Goal: Information Seeking & Learning: Learn about a topic

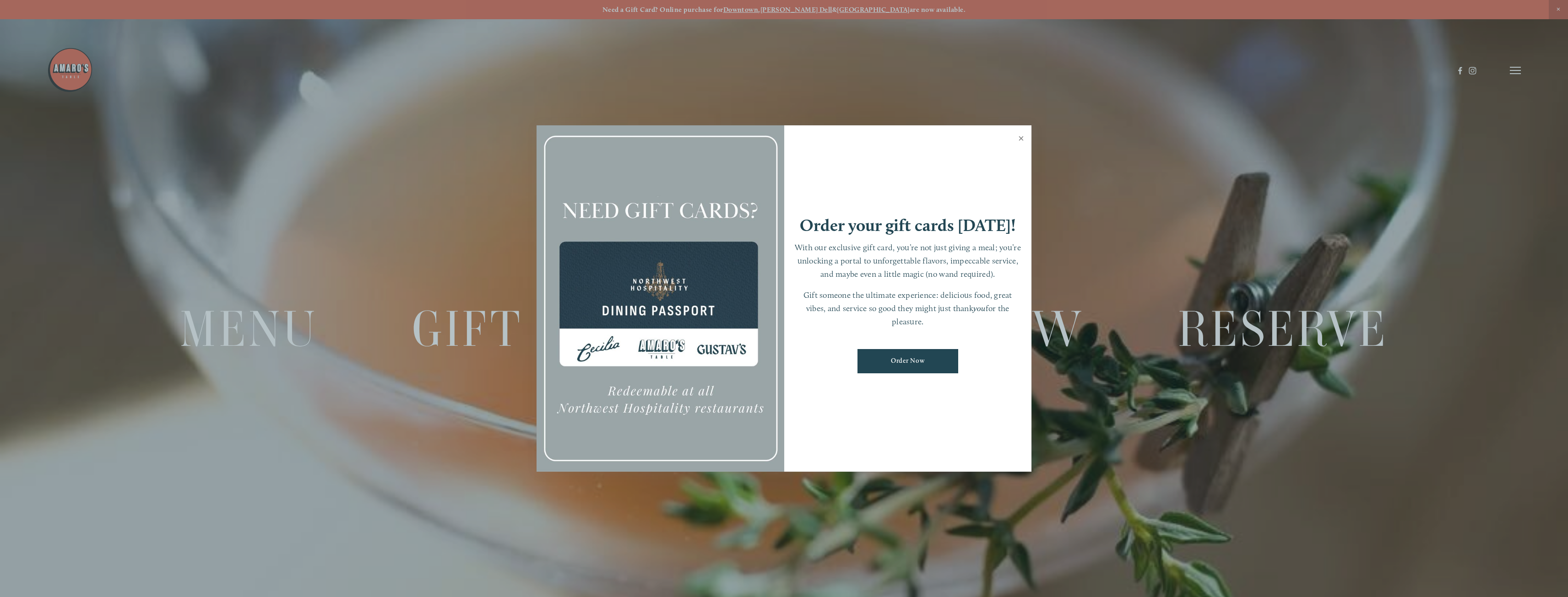
click at [1020, 140] on link "Close" at bounding box center [1021, 139] width 18 height 26
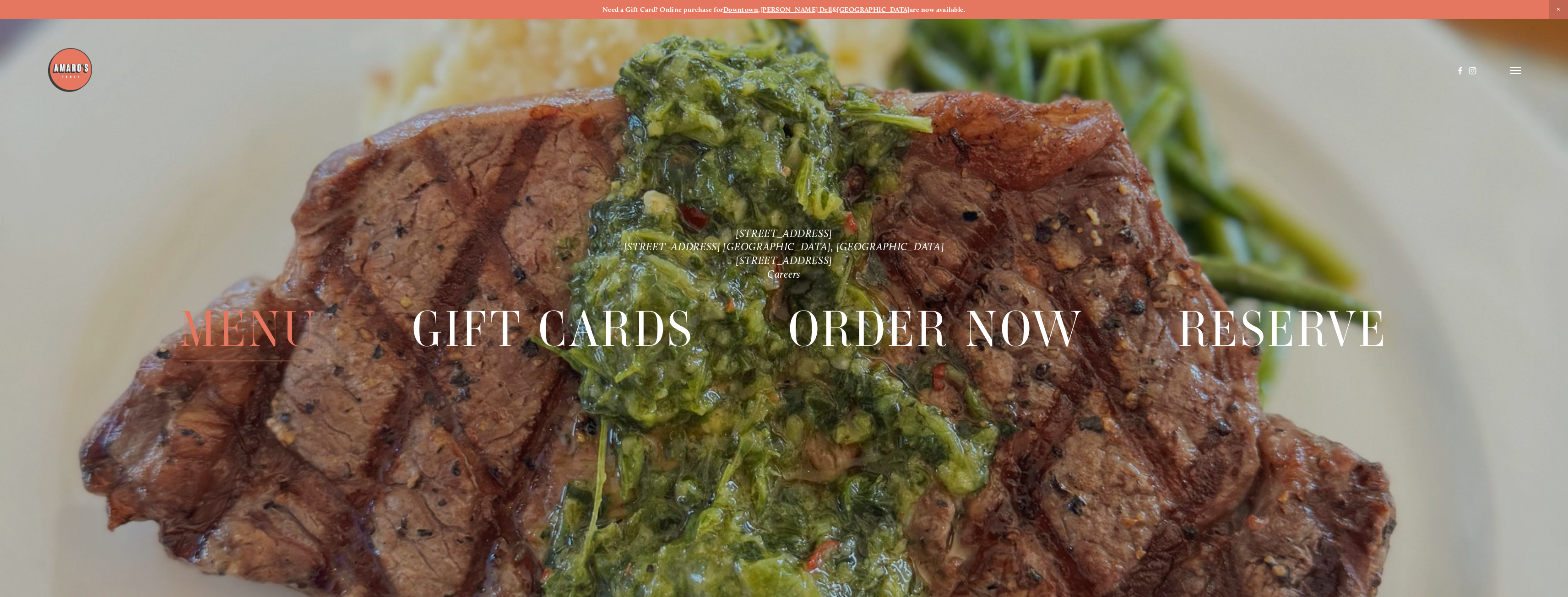
click at [242, 312] on span "Menu" at bounding box center [249, 329] width 138 height 64
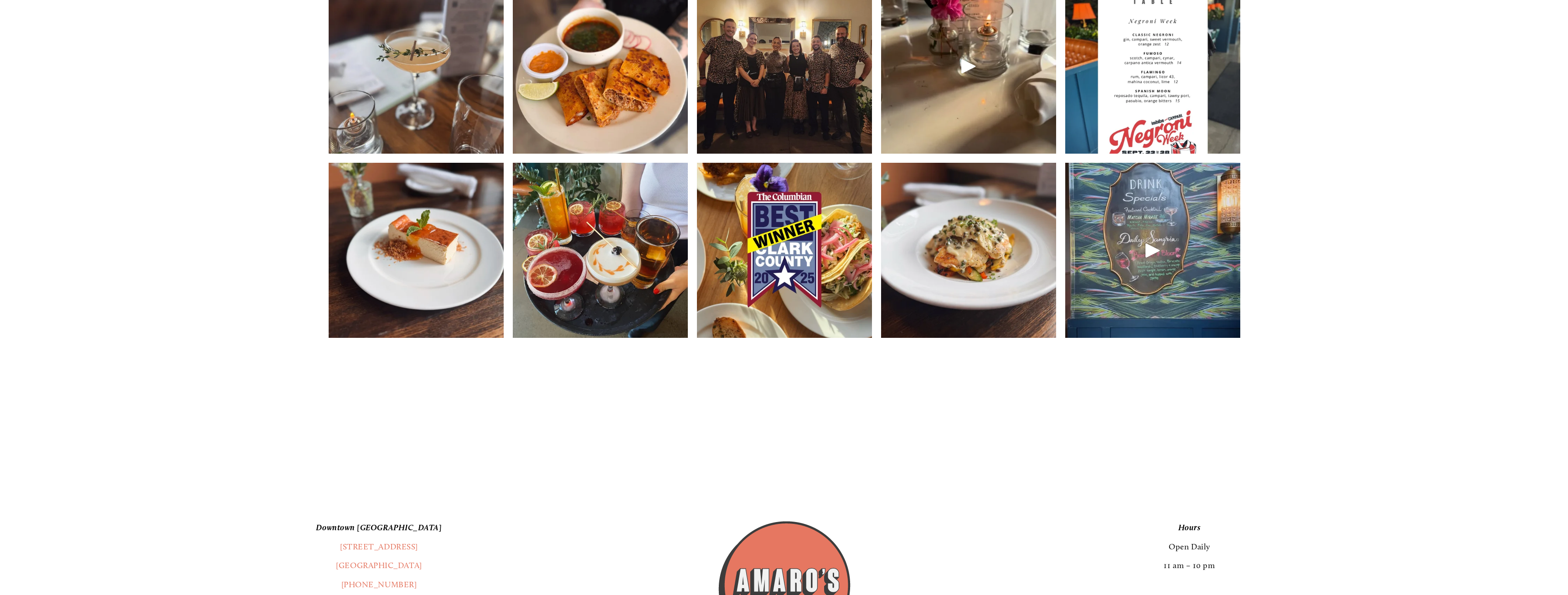
scroll to position [1824, 0]
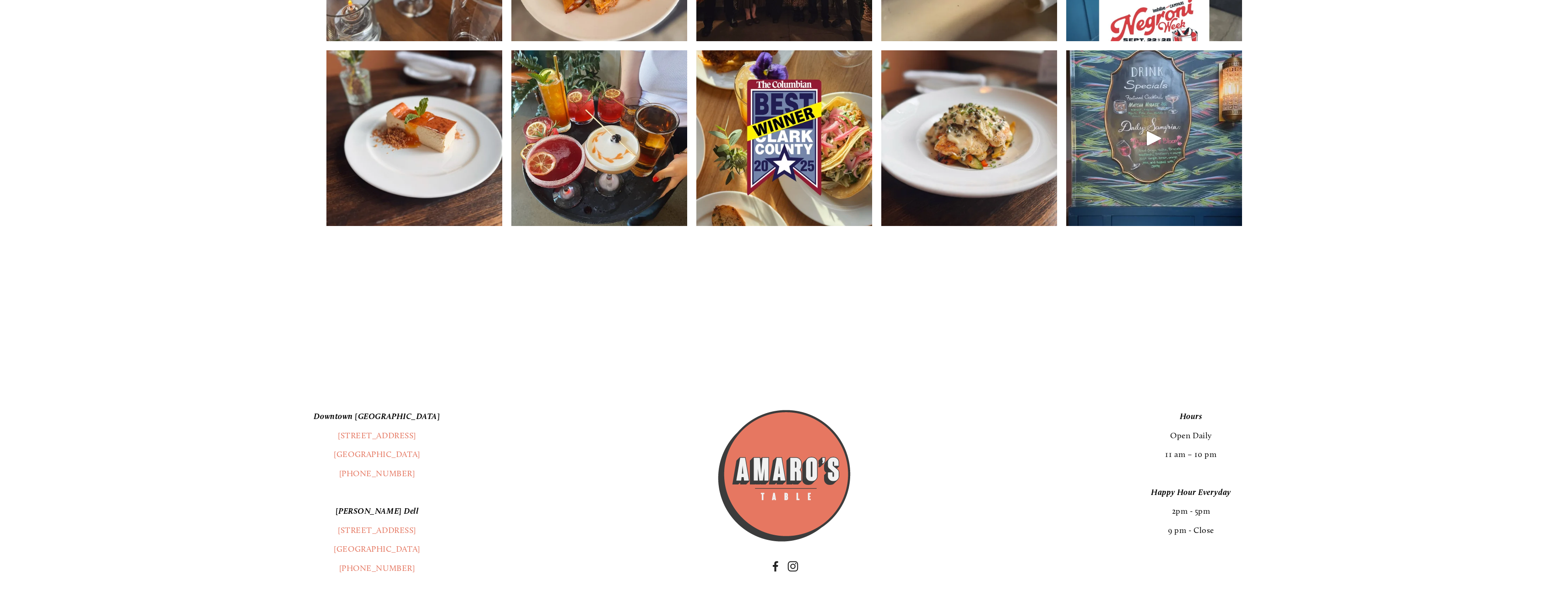
click at [413, 152] on img at bounding box center [414, 137] width 176 height 234
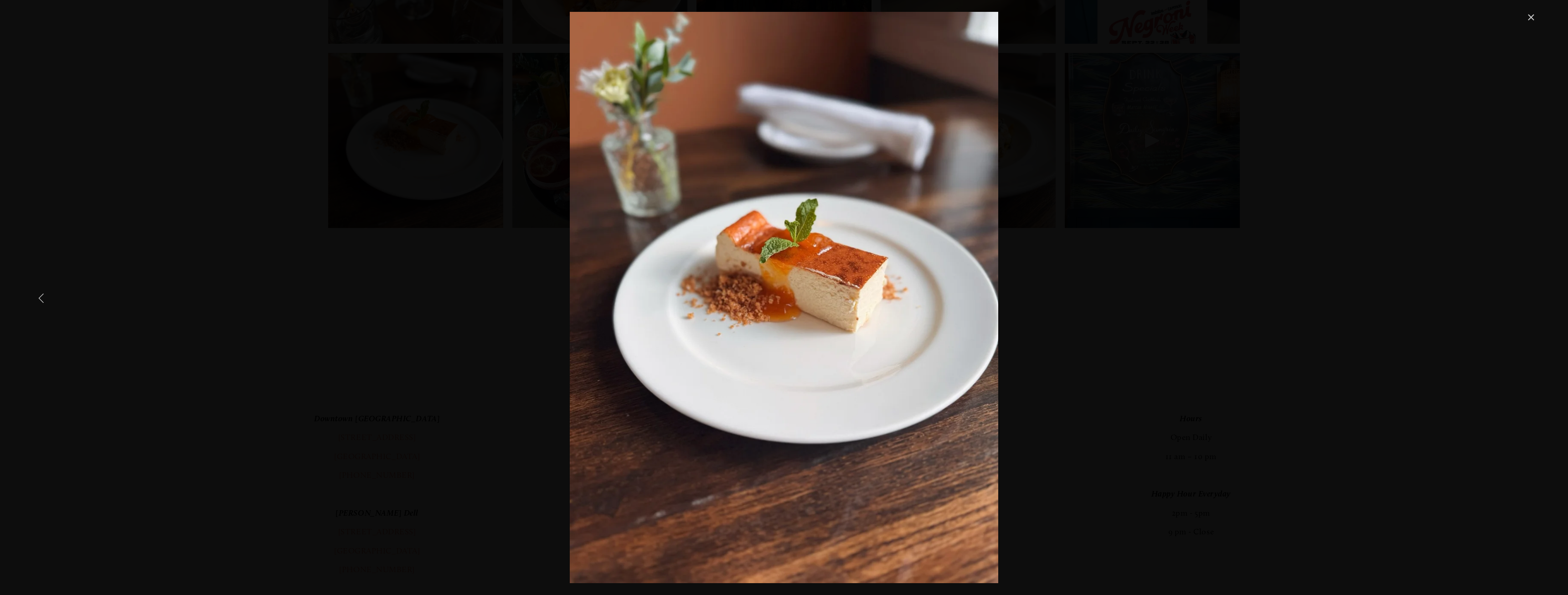
click at [41, 295] on link "Previous Item" at bounding box center [41, 298] width 20 height 20
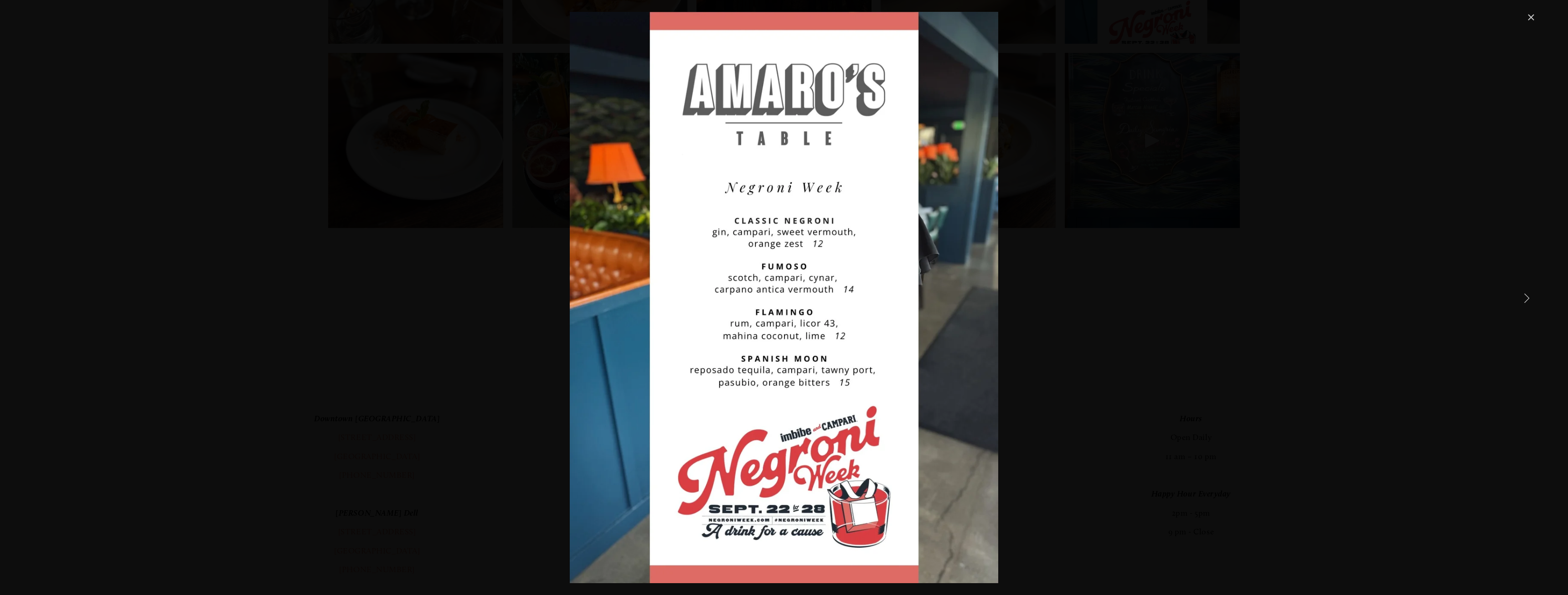
click at [1531, 297] on link "Next Item" at bounding box center [1526, 298] width 20 height 20
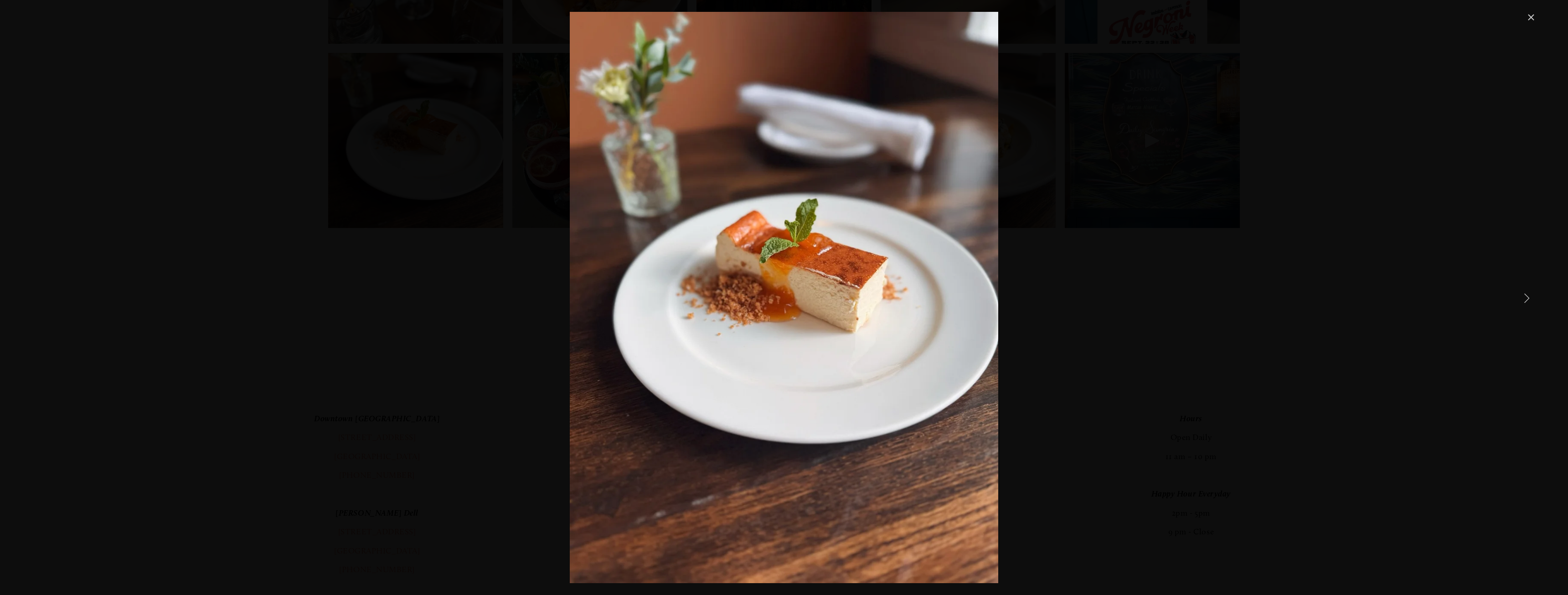
click at [1528, 297] on link "Next Item" at bounding box center [1526, 298] width 20 height 20
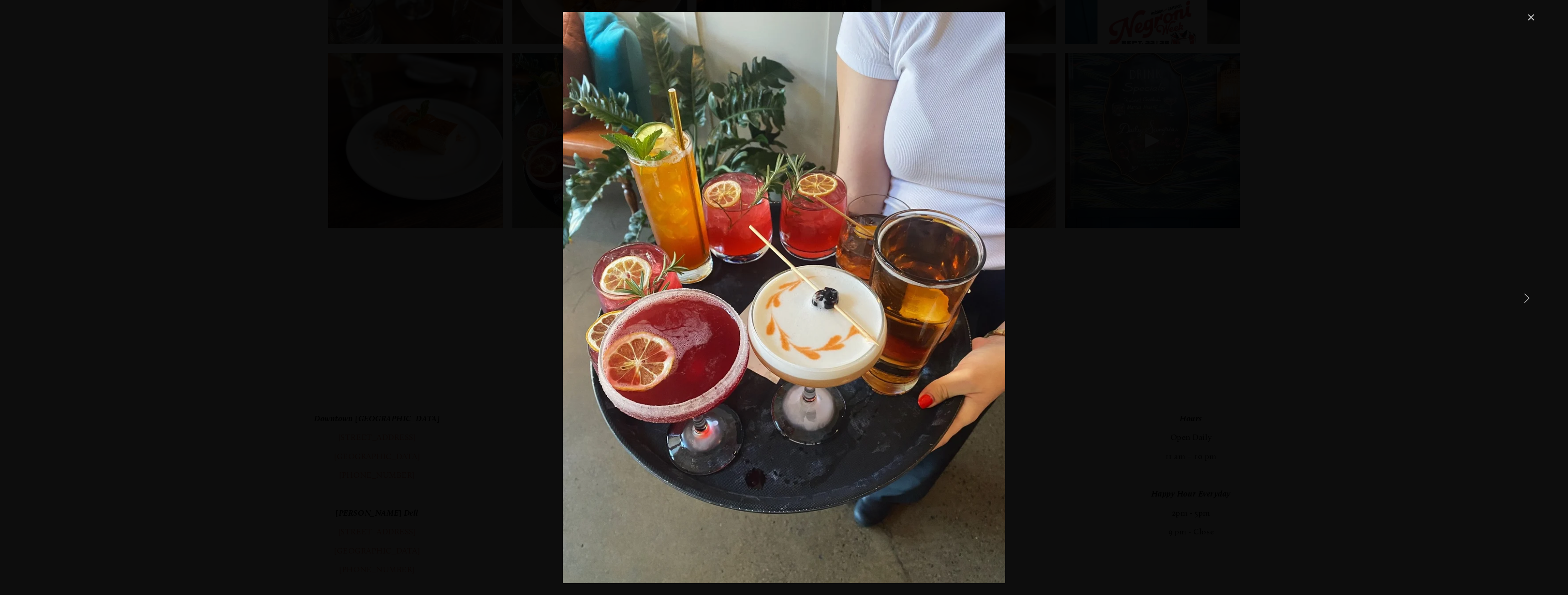
click at [1528, 297] on link "Next Item" at bounding box center [1526, 298] width 20 height 20
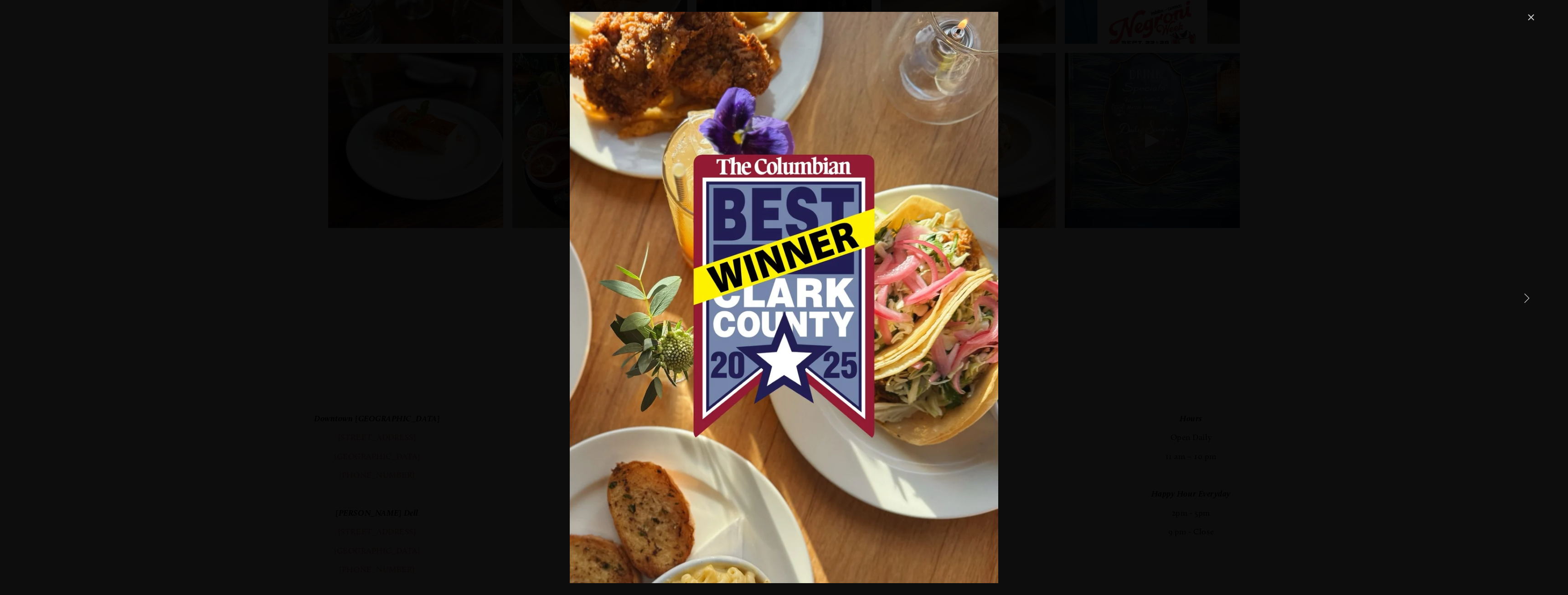
click at [1527, 297] on link "Next Item" at bounding box center [1526, 298] width 20 height 20
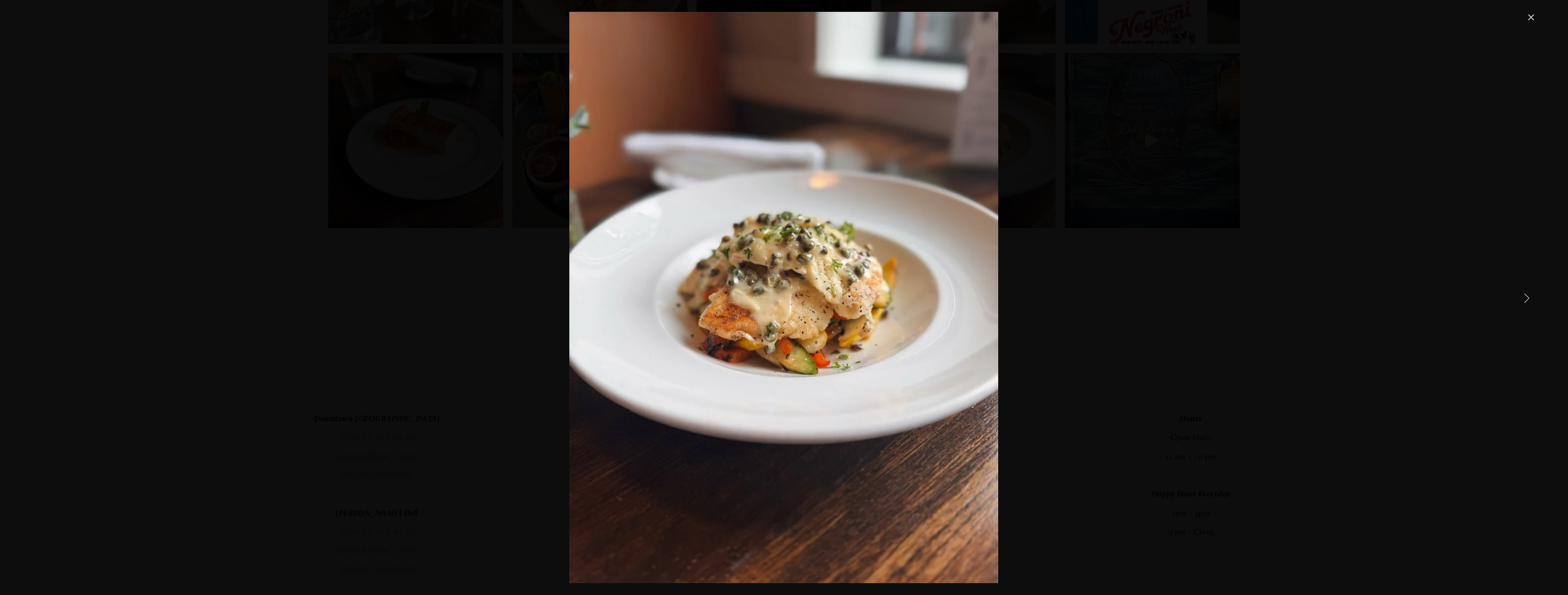
click at [1527, 297] on link "Next Item" at bounding box center [1526, 298] width 20 height 20
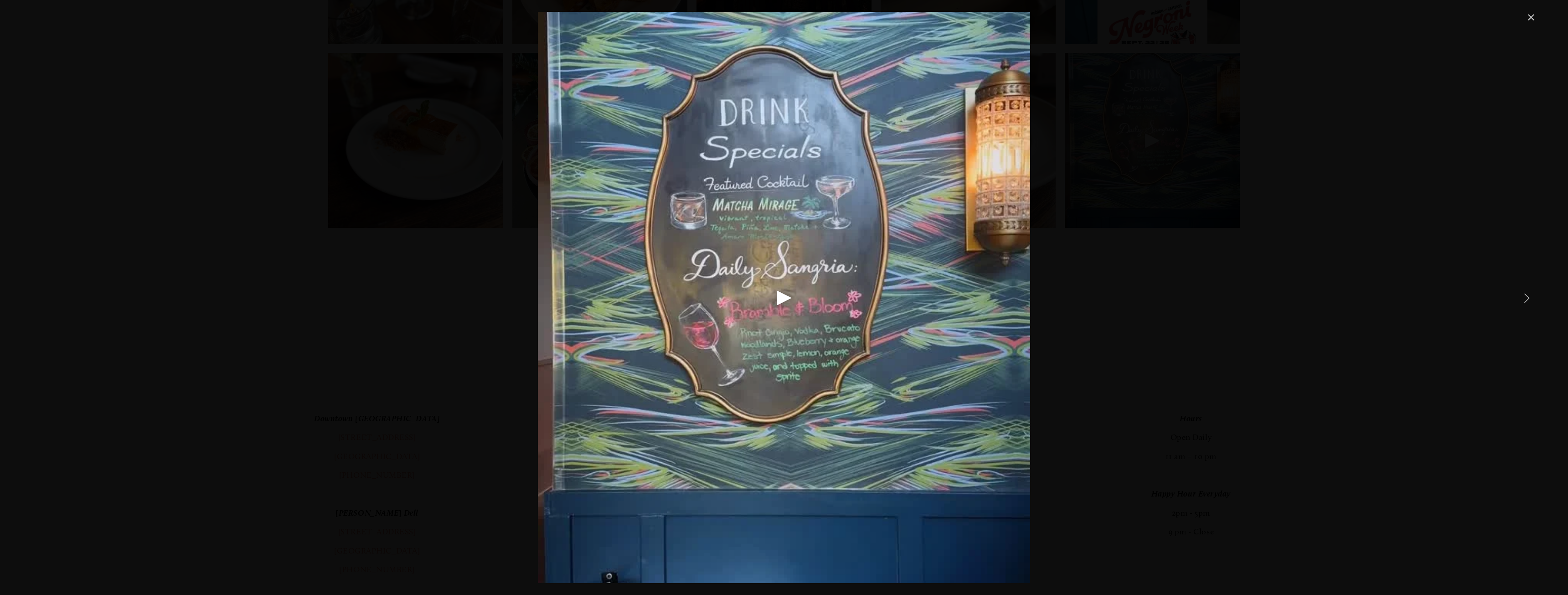
click at [1527, 297] on link "Next Item" at bounding box center [1526, 298] width 20 height 20
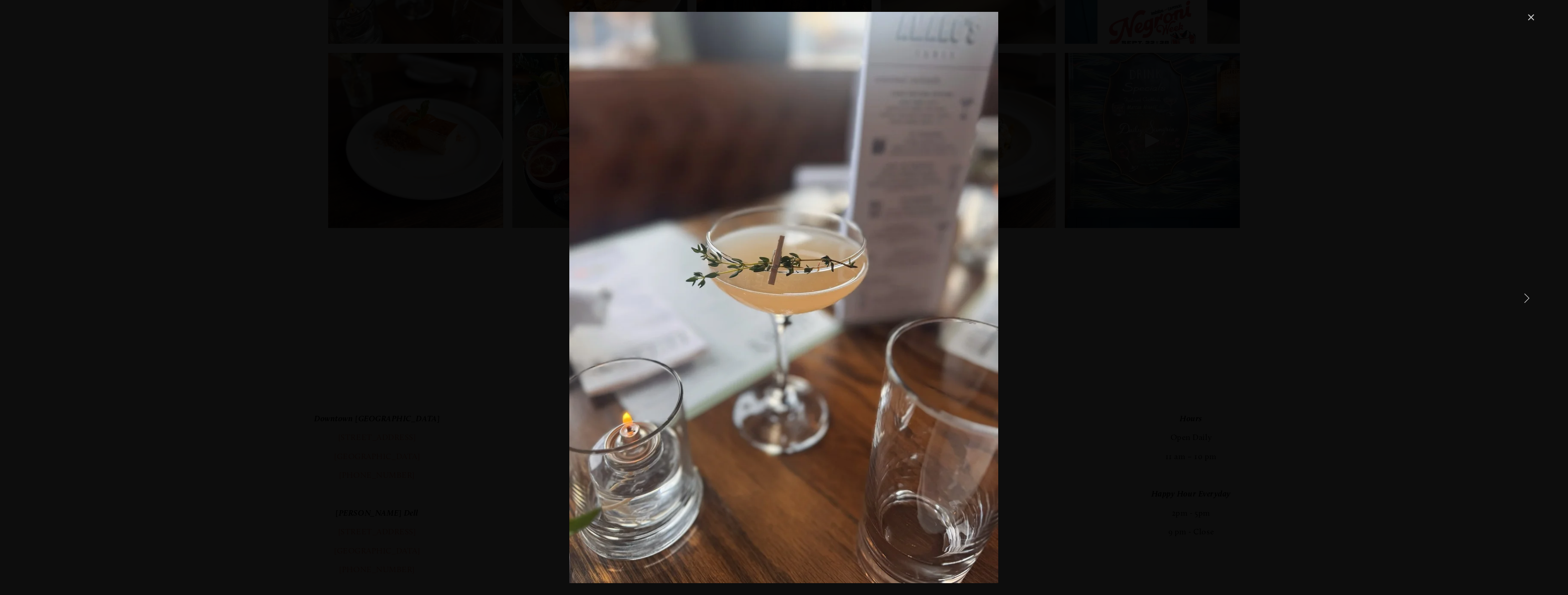
click at [1527, 297] on link "Next Item" at bounding box center [1526, 298] width 20 height 20
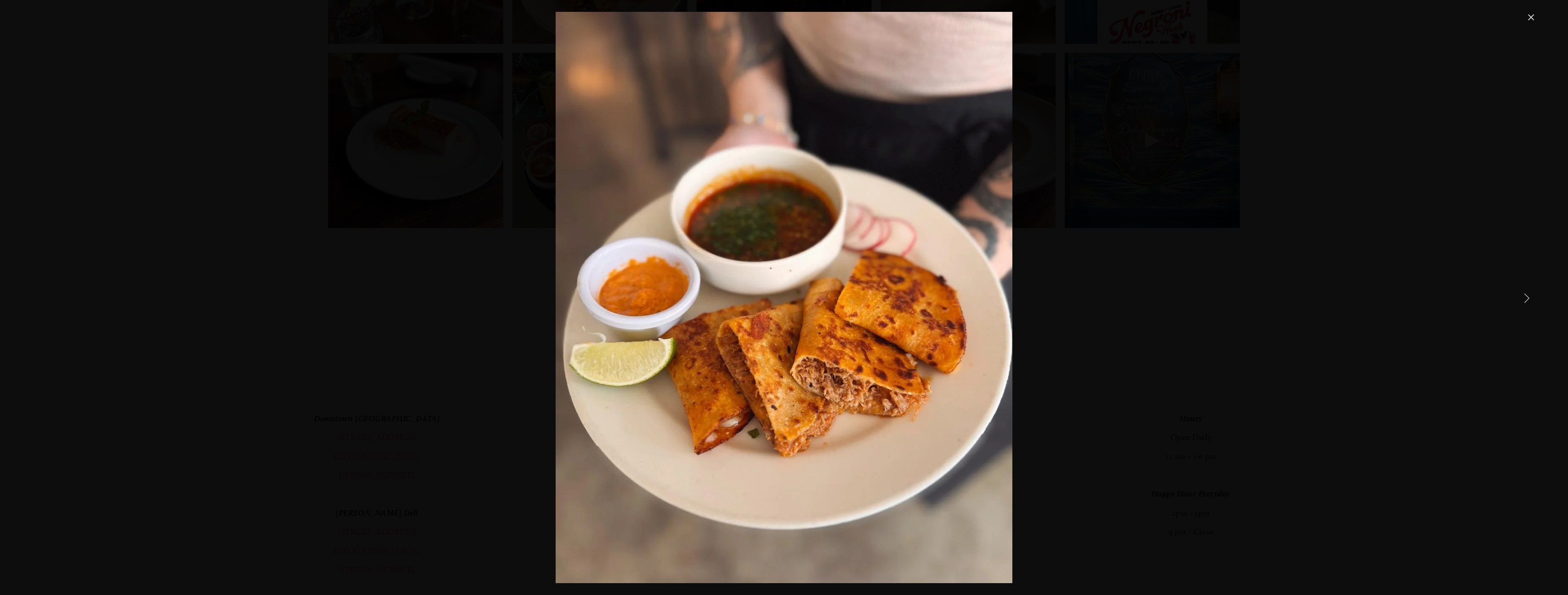
click at [1527, 297] on link "Next Item" at bounding box center [1526, 298] width 20 height 20
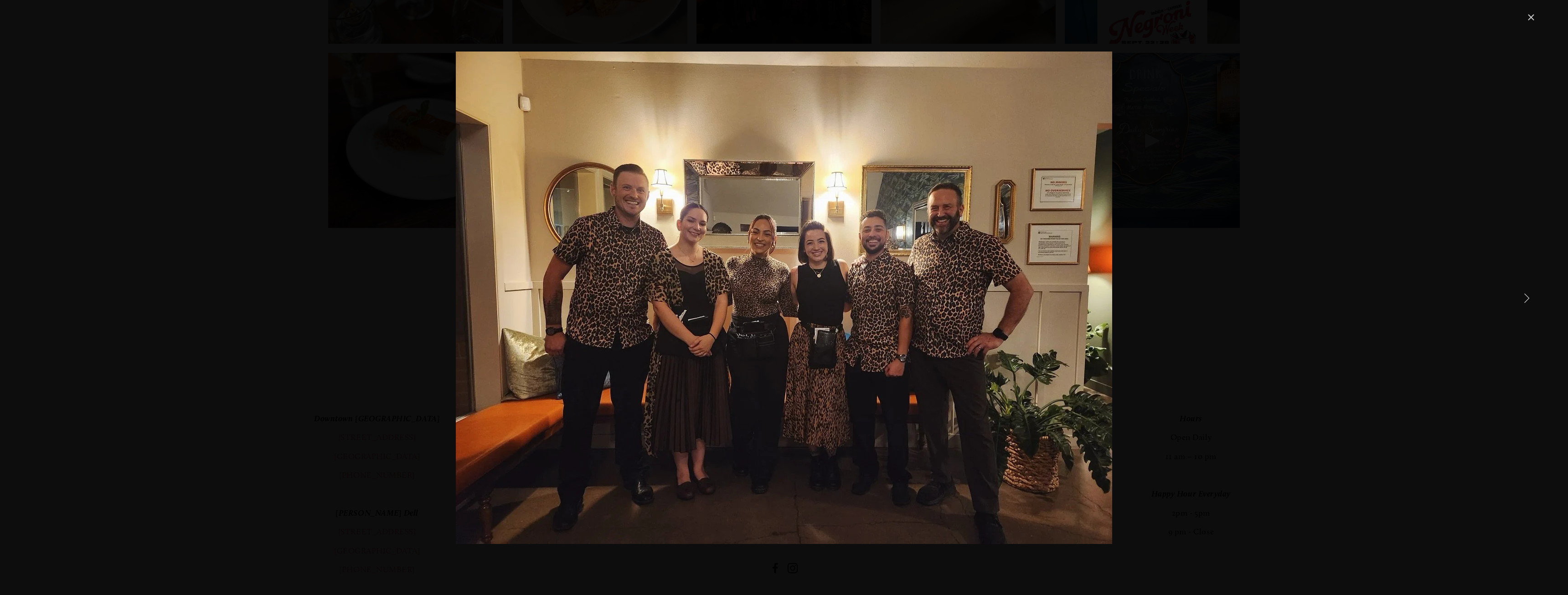
click at [1527, 297] on link "Next Item" at bounding box center [1526, 298] width 20 height 20
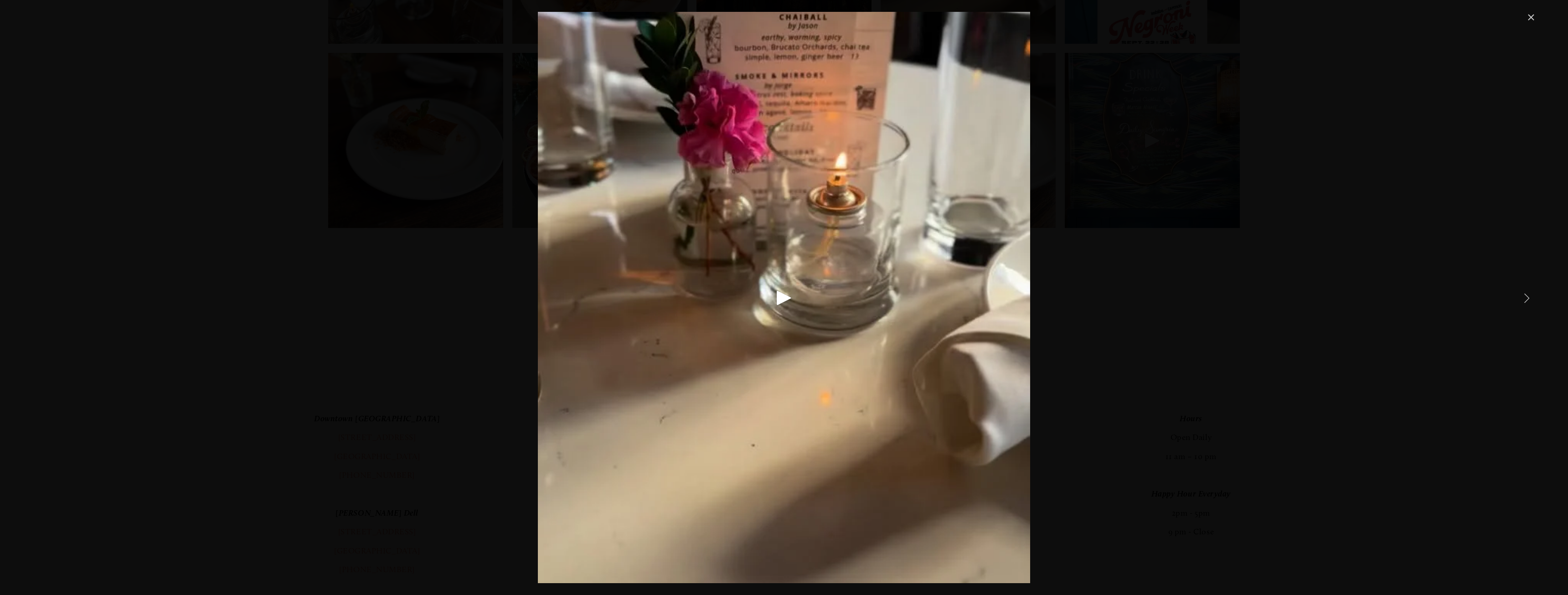
click at [1527, 297] on link "Next Item" at bounding box center [1526, 298] width 20 height 20
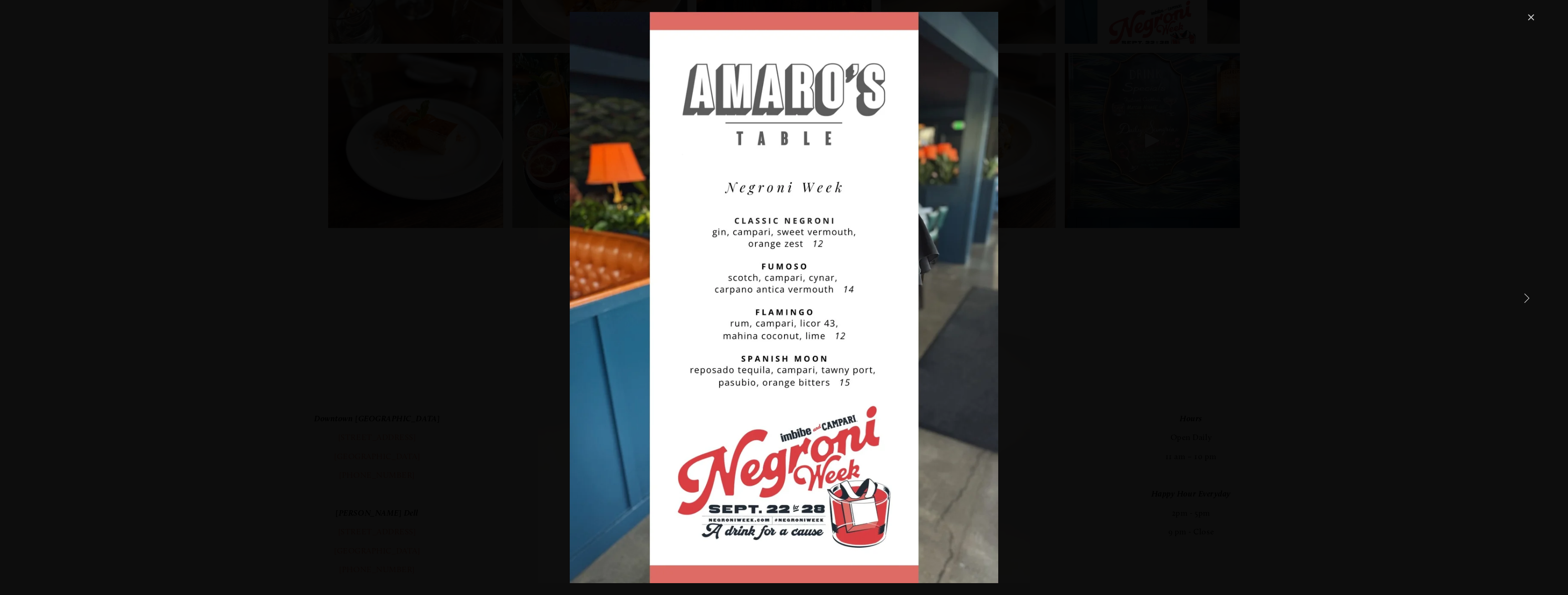
click at [1527, 297] on link "Next Item" at bounding box center [1526, 298] width 20 height 20
